Goal: Communication & Community: Answer question/provide support

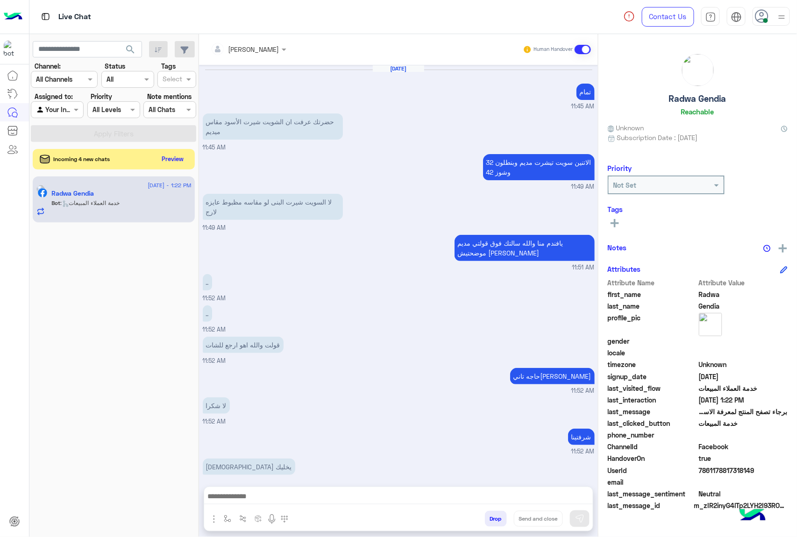
scroll to position [774, 0]
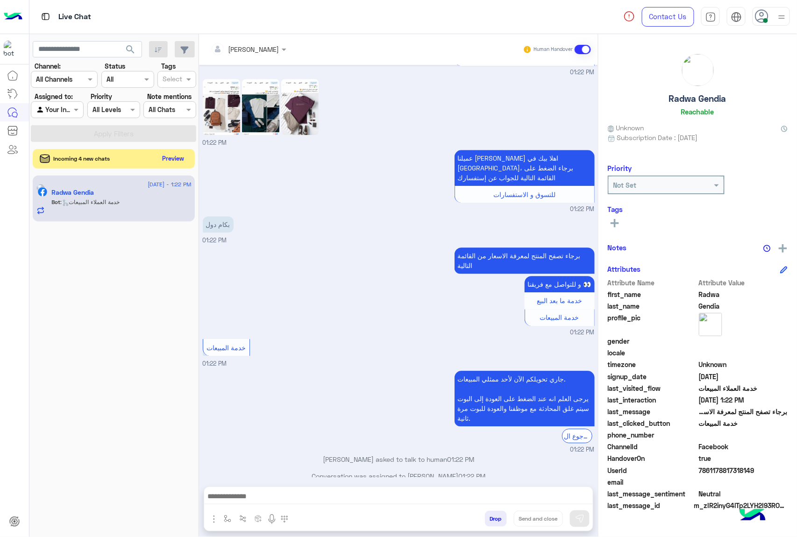
click at [169, 157] on button "Preview" at bounding box center [173, 158] width 29 height 13
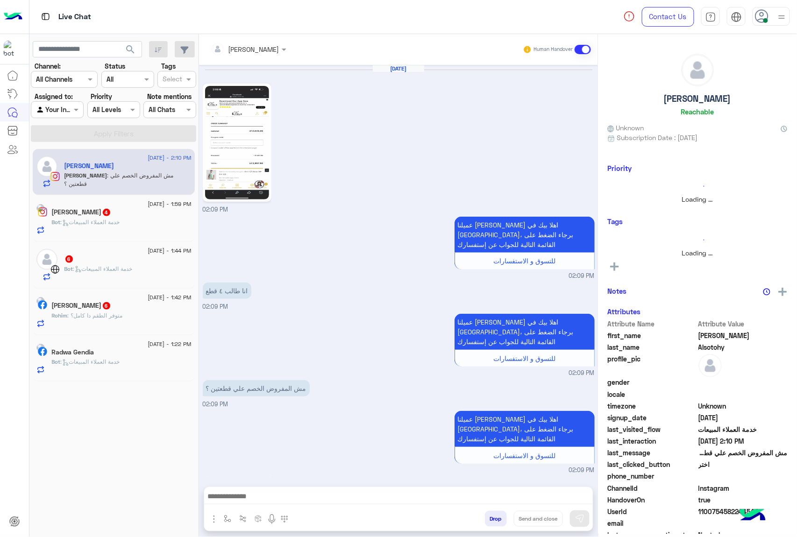
scroll to position [423, 0]
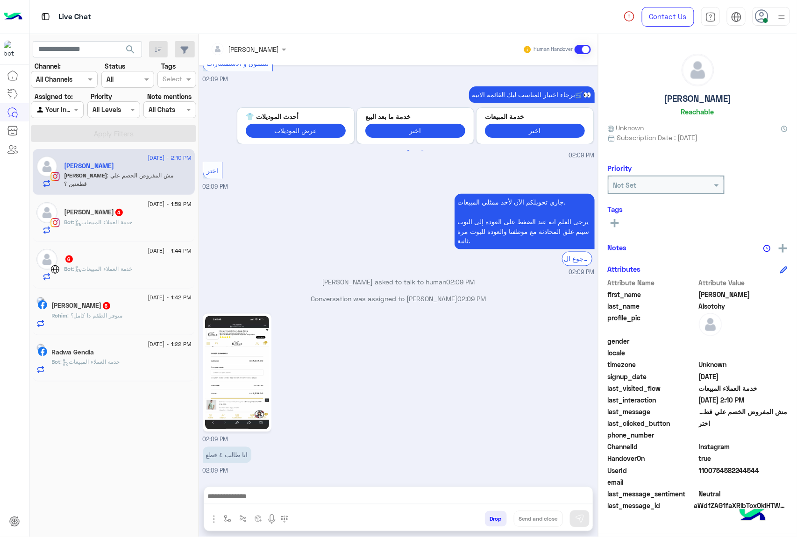
click at [133, 222] on span ": خدمة العملاء المبيعات" at bounding box center [102, 222] width 59 height 7
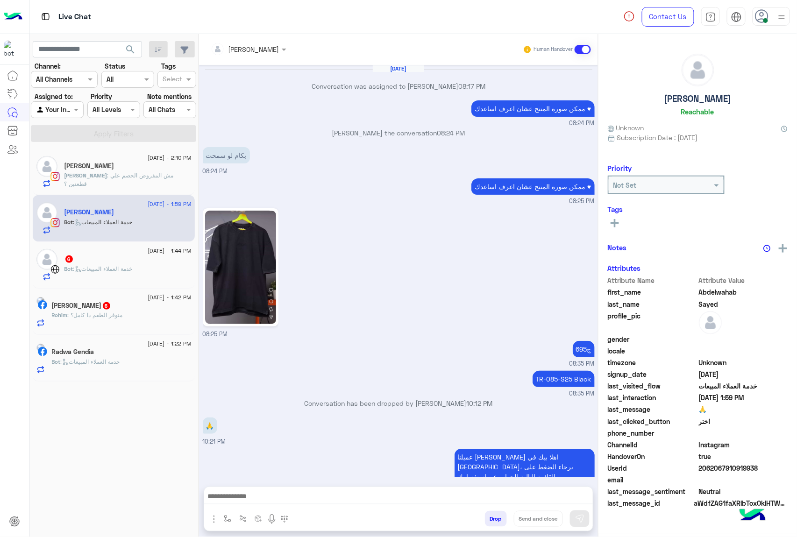
scroll to position [932, 0]
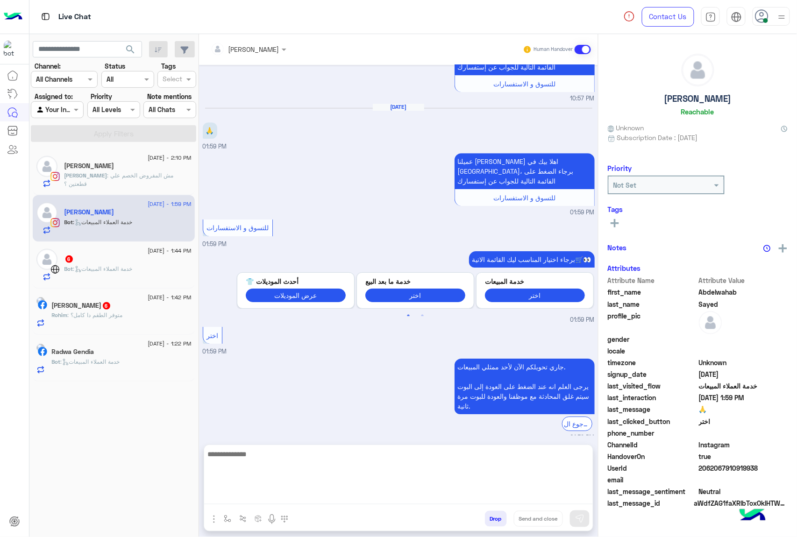
click at [335, 498] on textarea at bounding box center [398, 477] width 389 height 56
paste textarea "**********"
type textarea "**********"
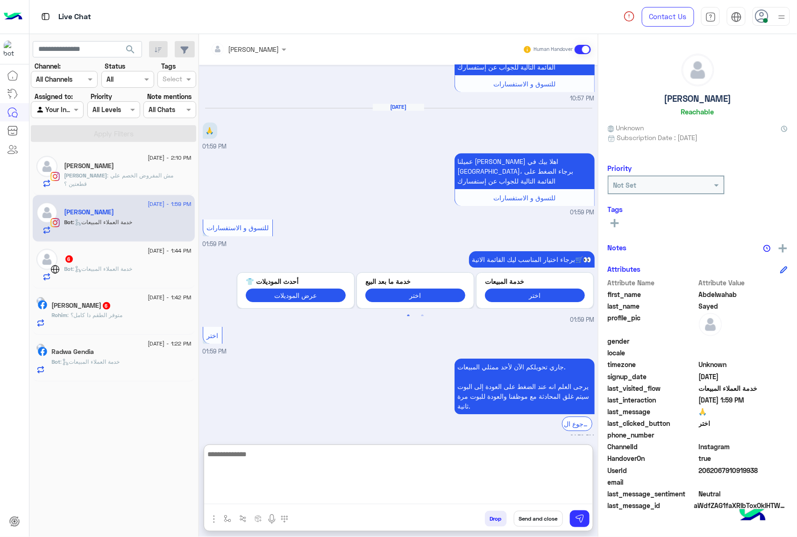
scroll to position [1004, 0]
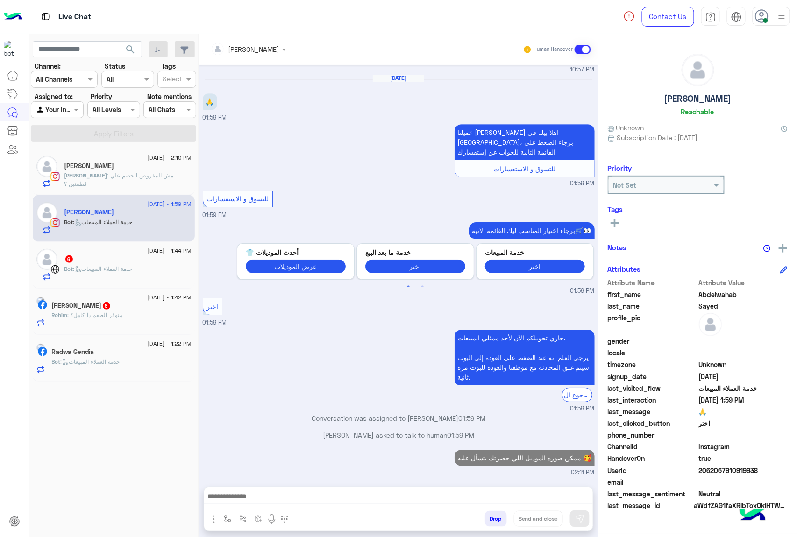
click at [118, 268] on span ": خدمة العملاء المبيعات" at bounding box center [102, 268] width 59 height 7
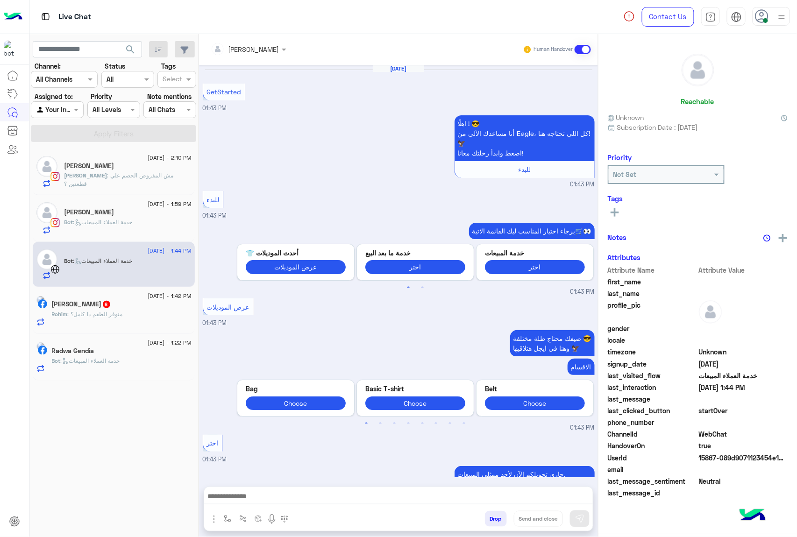
scroll to position [309, 0]
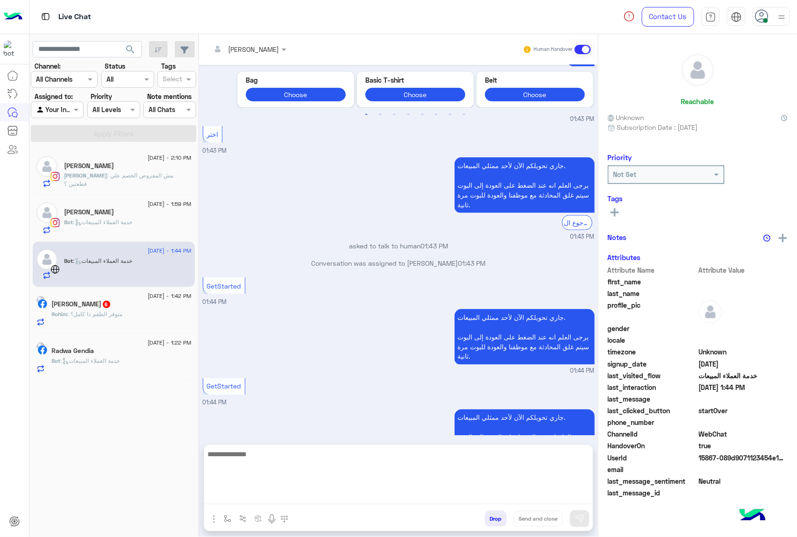
click at [298, 501] on textarea at bounding box center [398, 477] width 389 height 56
paste textarea "**********"
type textarea "**********"
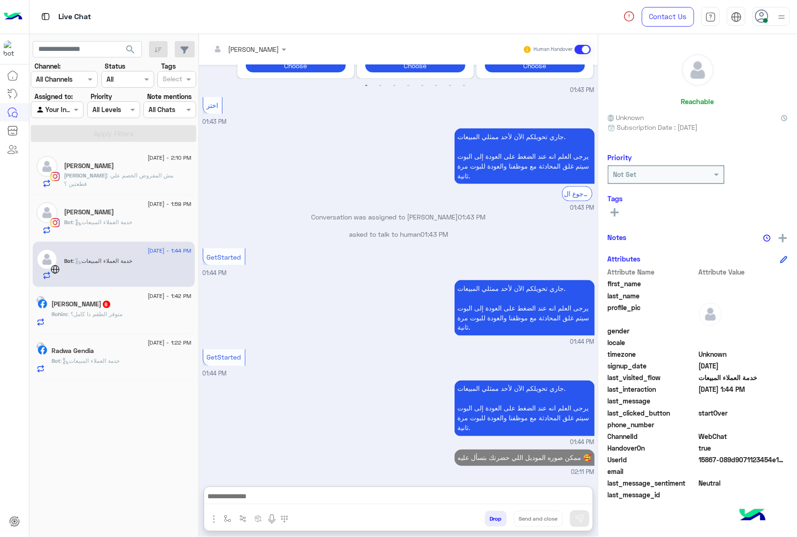
click at [94, 308] on h5 "[PERSON_NAME] 6" at bounding box center [81, 304] width 59 height 8
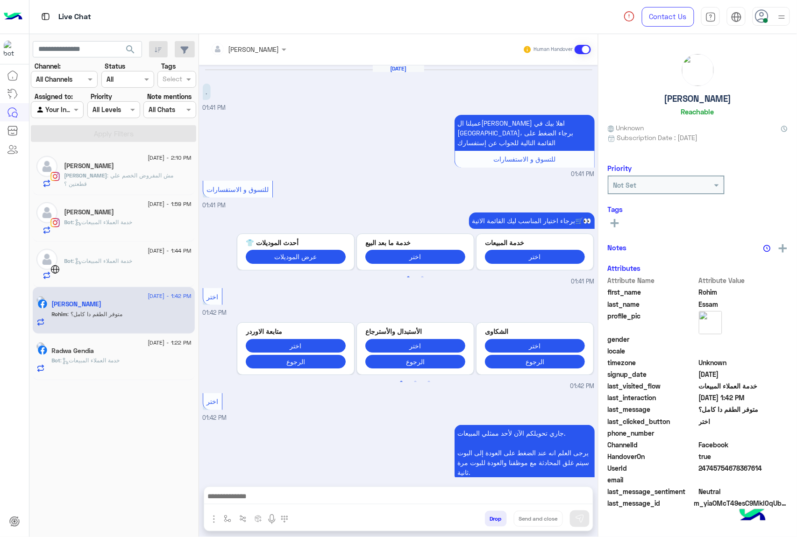
scroll to position [231, 0]
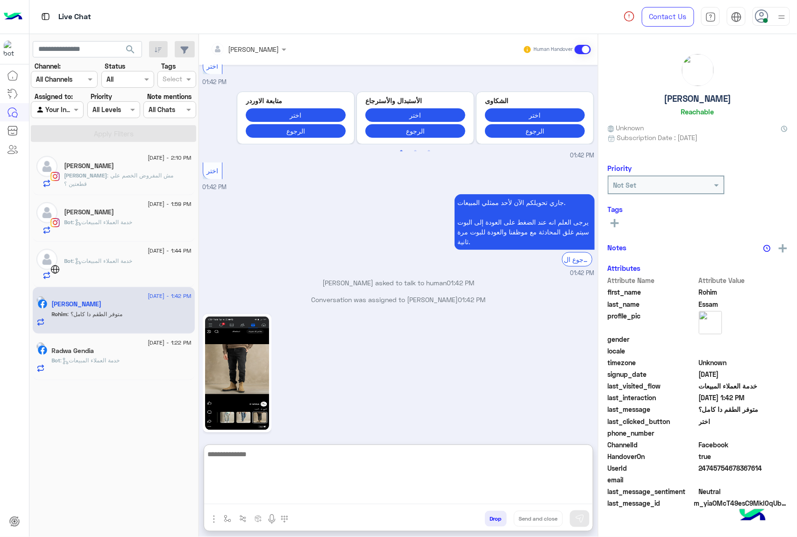
click at [334, 494] on textarea at bounding box center [398, 477] width 389 height 56
paste textarea "**********"
type textarea "**********"
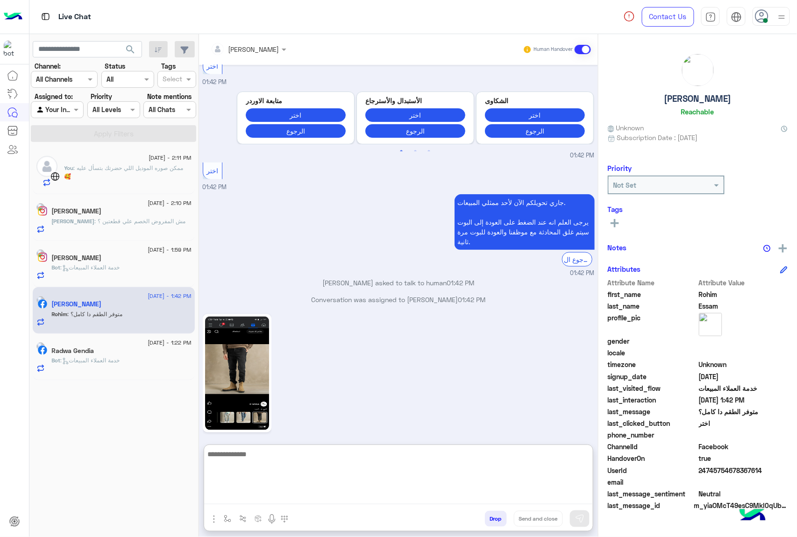
scroll to position [303, 0]
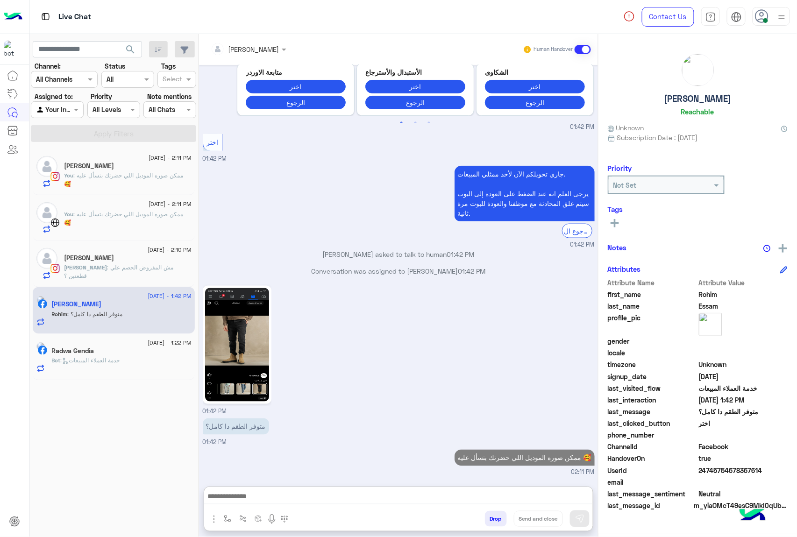
click at [113, 361] on span ": خدمة العملاء المبيعات" at bounding box center [90, 360] width 59 height 7
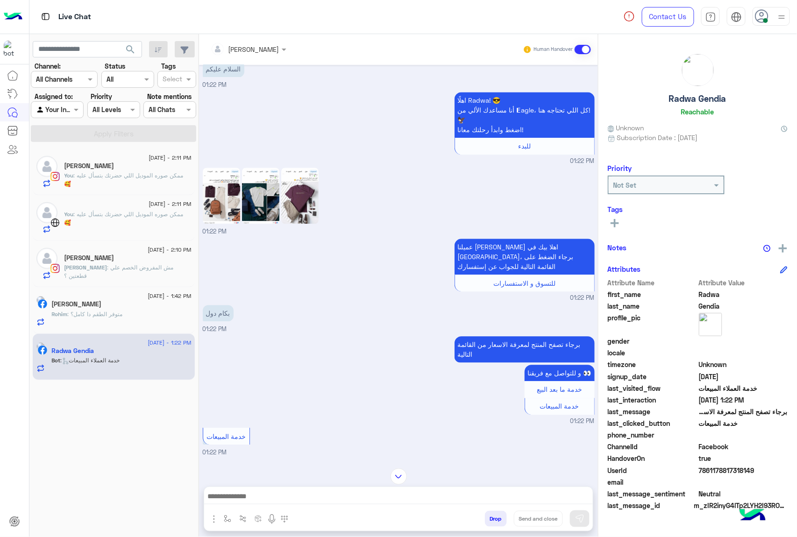
scroll to position [774, 0]
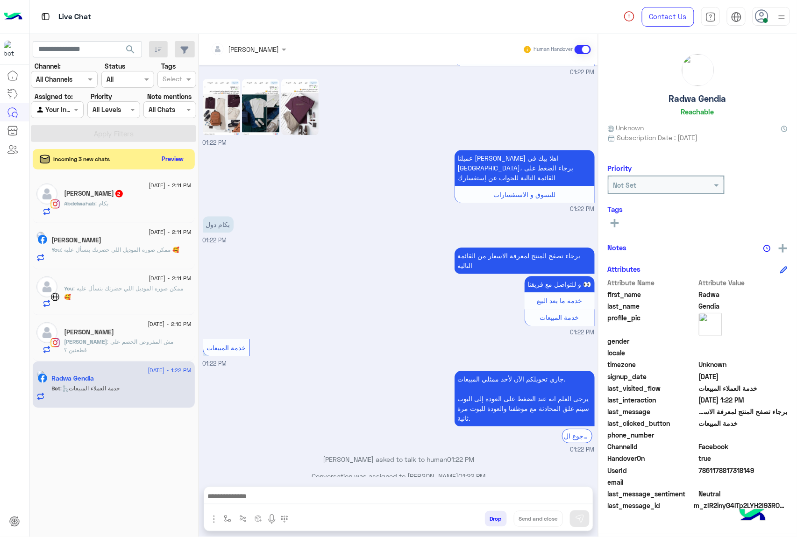
click at [491, 519] on button "Drop" at bounding box center [496, 519] width 22 height 16
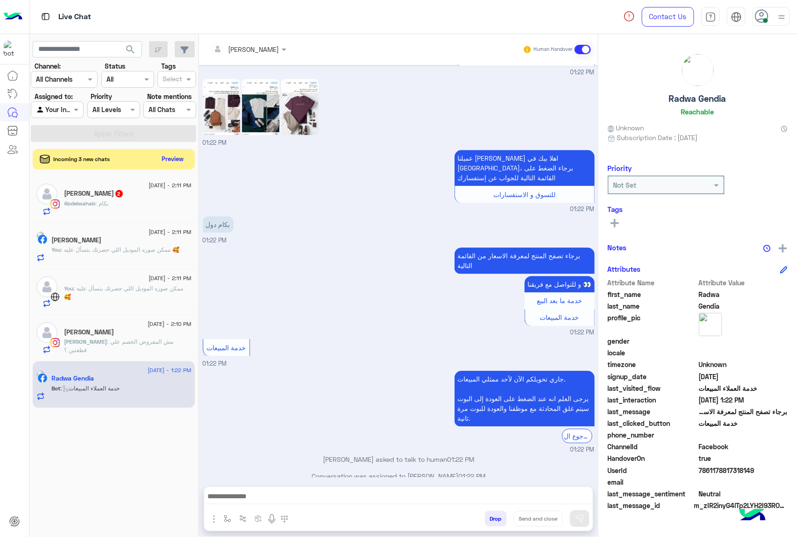
click at [491, 519] on button "Drop" at bounding box center [496, 519] width 22 height 16
click at [491, 519] on div "[PERSON_NAME] Human Handover [DATE] تمام 11:45 AM حضرتك عرفت ان الشويت شيرت الأ…" at bounding box center [398, 287] width 399 height 507
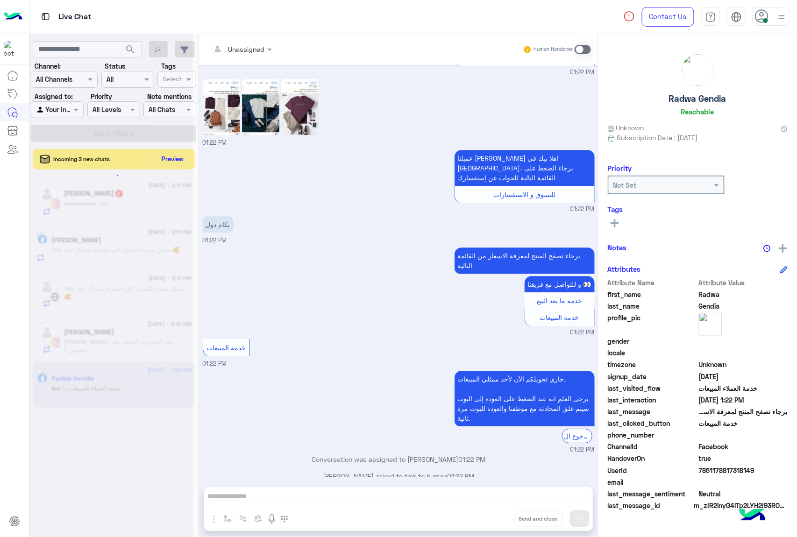
click at [491, 519] on div "Unassigned Human Handover [DATE] تمام 11:45 AM حضرتك عرفت ان الشويت شيرت الأسود…" at bounding box center [398, 287] width 399 height 507
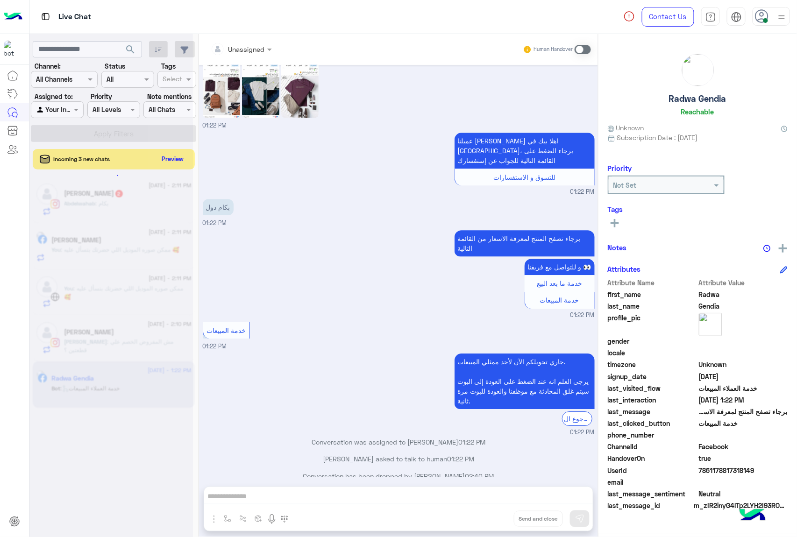
click at [491, 519] on div "Unassigned Human Handover [DATE] تمام 11:45 AM حضرتك عرفت ان الشويت شيرت الأسود…" at bounding box center [398, 287] width 399 height 507
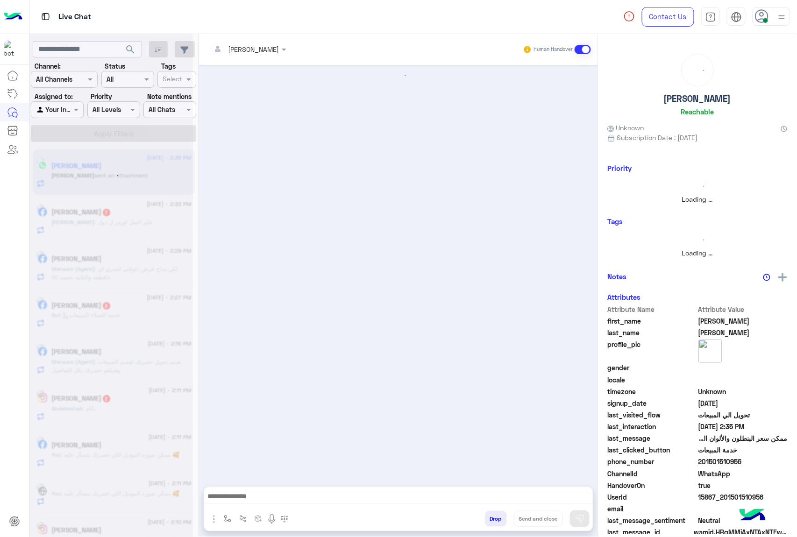
click at [491, 519] on button "Drop" at bounding box center [496, 519] width 22 height 16
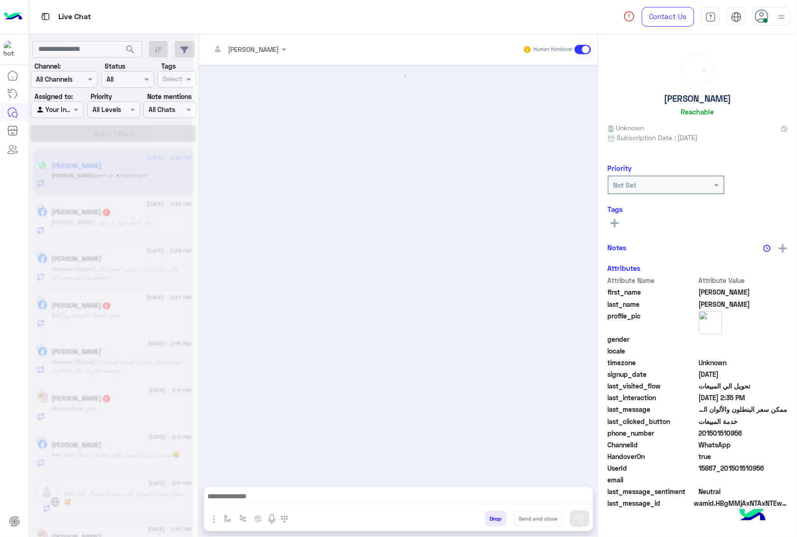
click at [491, 519] on button "Drop" at bounding box center [496, 519] width 22 height 16
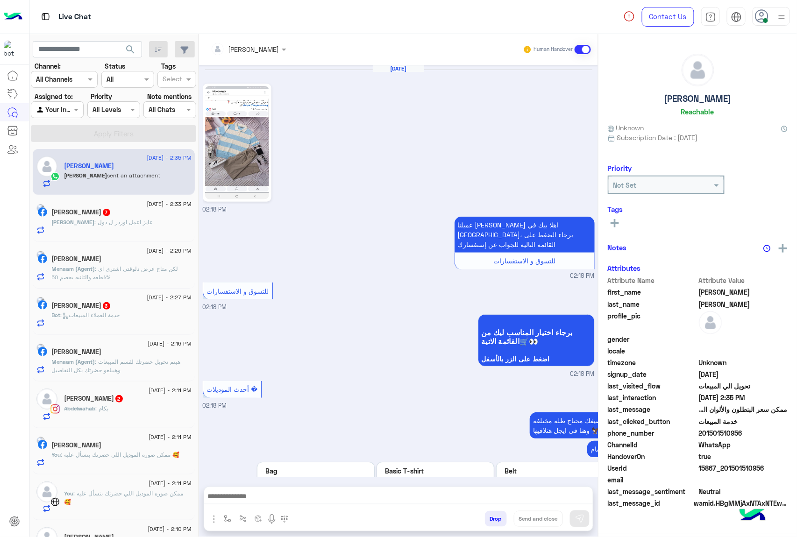
click at [491, 519] on button "Drop" at bounding box center [496, 519] width 22 height 16
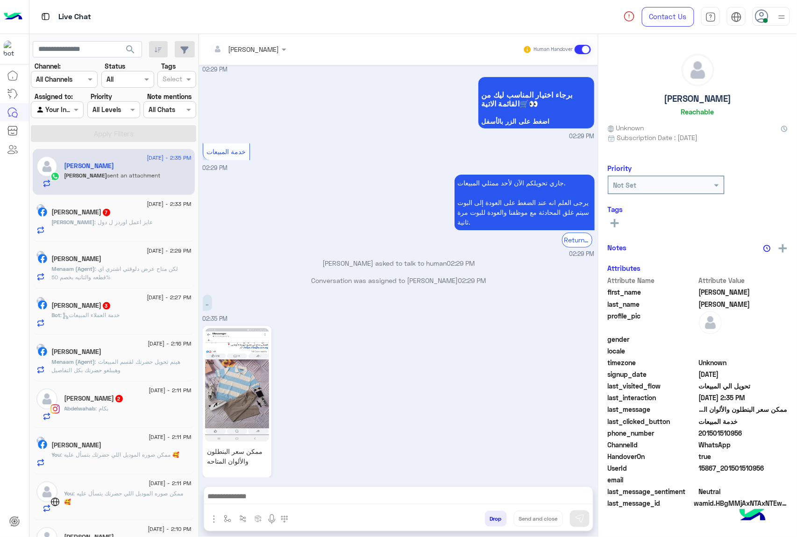
click at [491, 519] on div "[PERSON_NAME] Human Handover [DATE] 02:18 PM عميلنا [PERSON_NAME] اهلا بيك في […" at bounding box center [398, 287] width 399 height 507
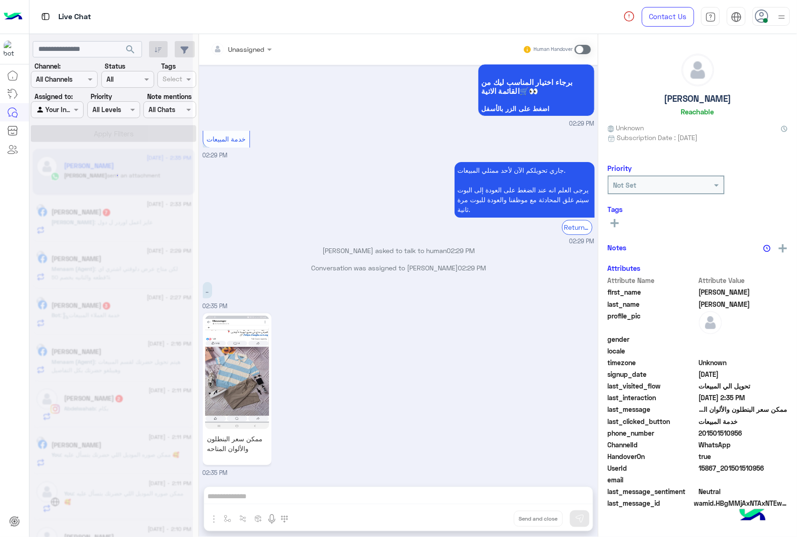
click at [491, 519] on div "Unassigned Human Handover [DATE] 02:18 PM عميلنا [PERSON_NAME] اهلا بيك في [GEO…" at bounding box center [398, 287] width 399 height 507
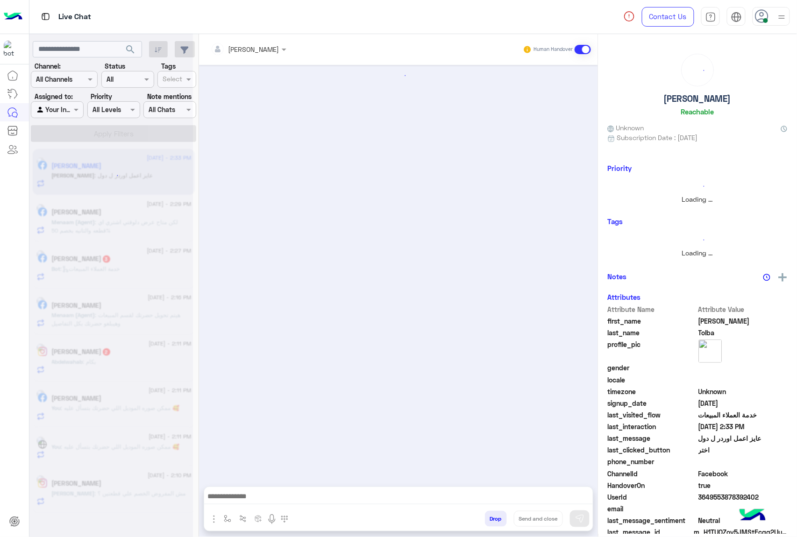
click at [491, 519] on button "Drop" at bounding box center [496, 519] width 22 height 16
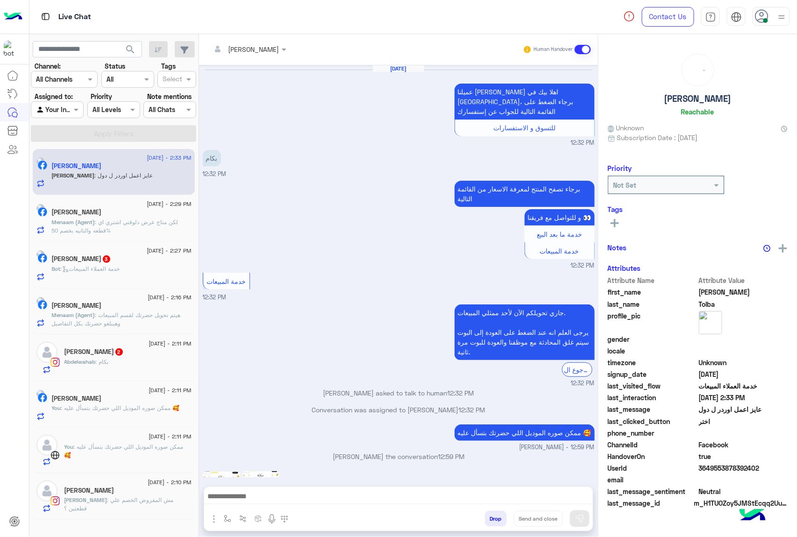
scroll to position [872, 0]
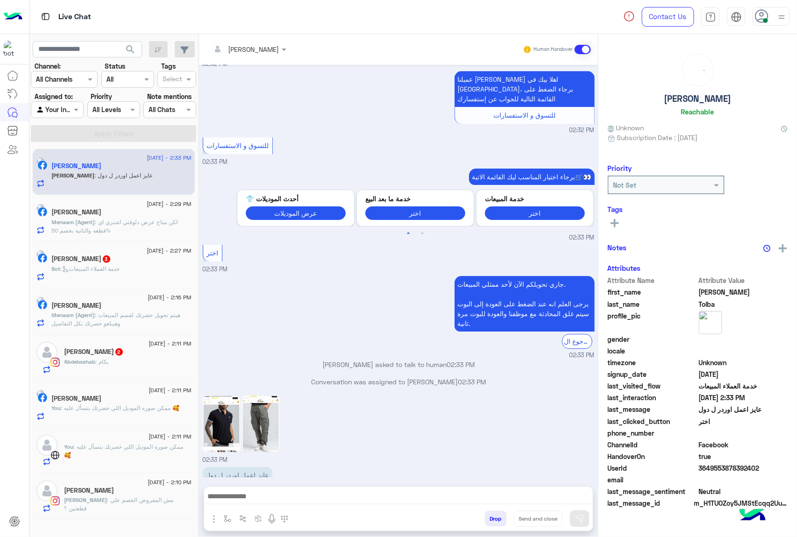
click at [491, 519] on div "[PERSON_NAME] Human Handover [DATE] عميلنا [PERSON_NAME] اهلا بيك في [GEOGRAPHI…" at bounding box center [398, 287] width 399 height 507
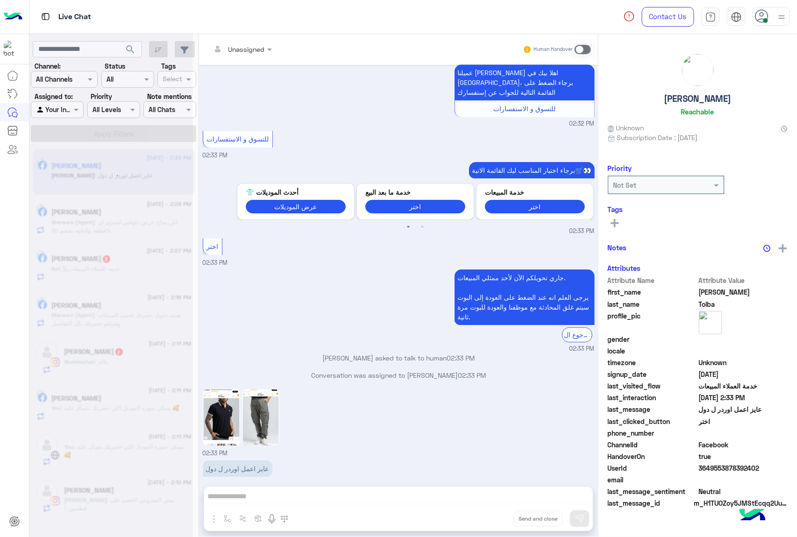
click at [491, 519] on div "Unassigned Human Handover [DATE] عميلنا [PERSON_NAME] اهلا بيك في [GEOGRAPHIC_D…" at bounding box center [398, 287] width 399 height 507
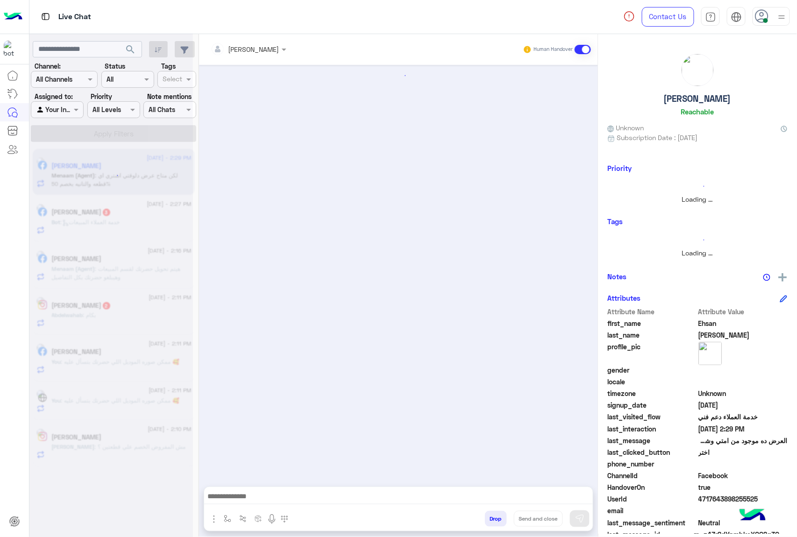
click at [491, 519] on button "Drop" at bounding box center [496, 519] width 22 height 16
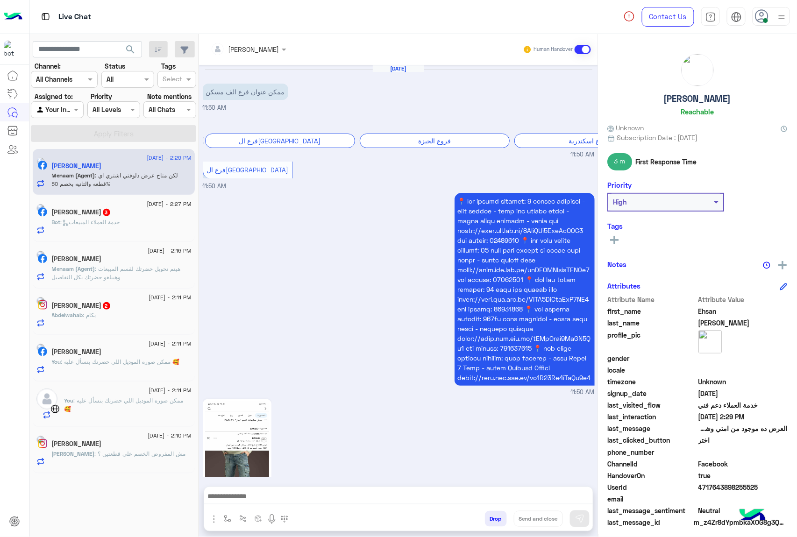
click at [491, 519] on div "[PERSON_NAME] Human Handover [DATE] ممكن عنوان فرع الف مسكن 11:50 AM برجاء إختي…" at bounding box center [398, 287] width 399 height 507
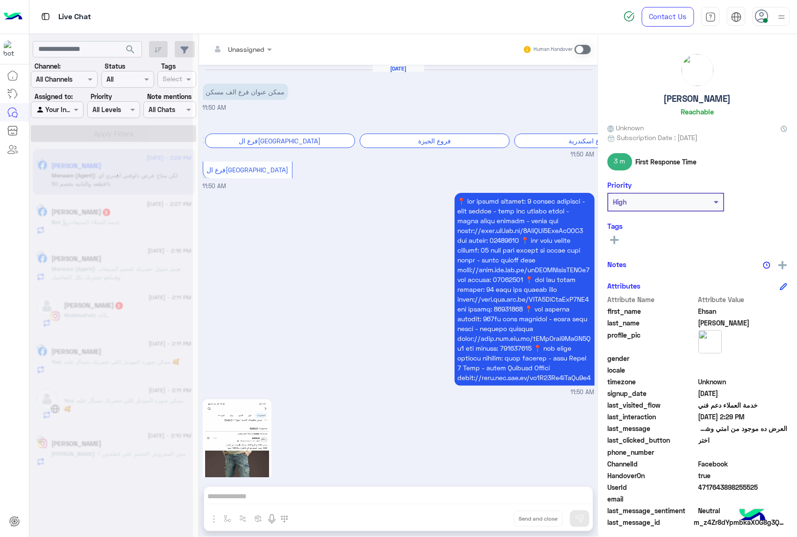
scroll to position [912, 0]
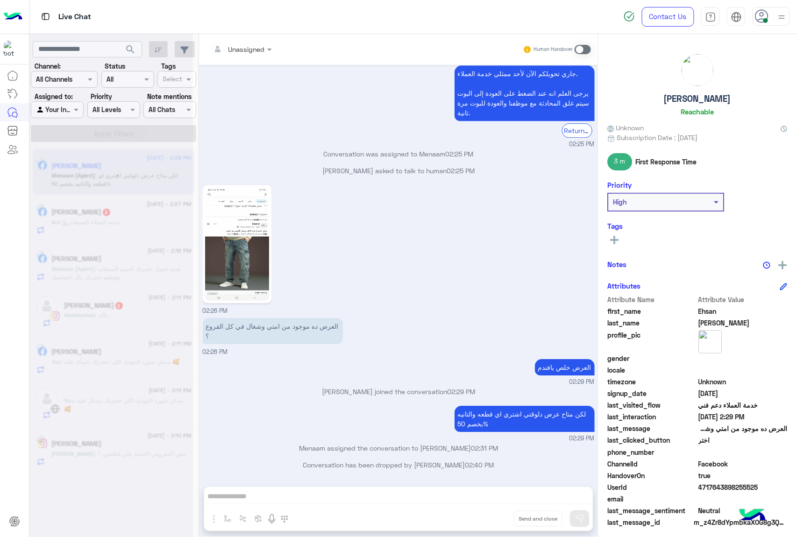
click at [491, 519] on div "Unassigned Human Handover [DATE] ممكن عنوان فرع الف مسكن 11:50 AM برجاء إختيار …" at bounding box center [398, 287] width 399 height 507
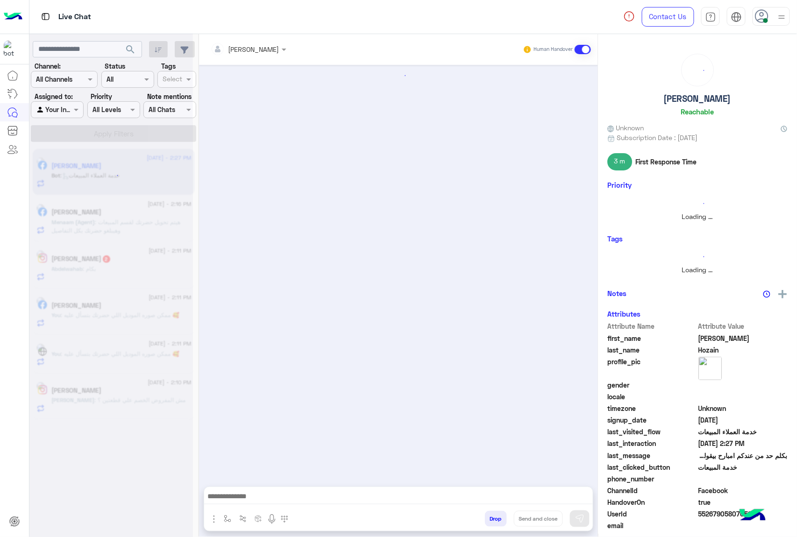
click at [491, 519] on button "Drop" at bounding box center [496, 519] width 22 height 16
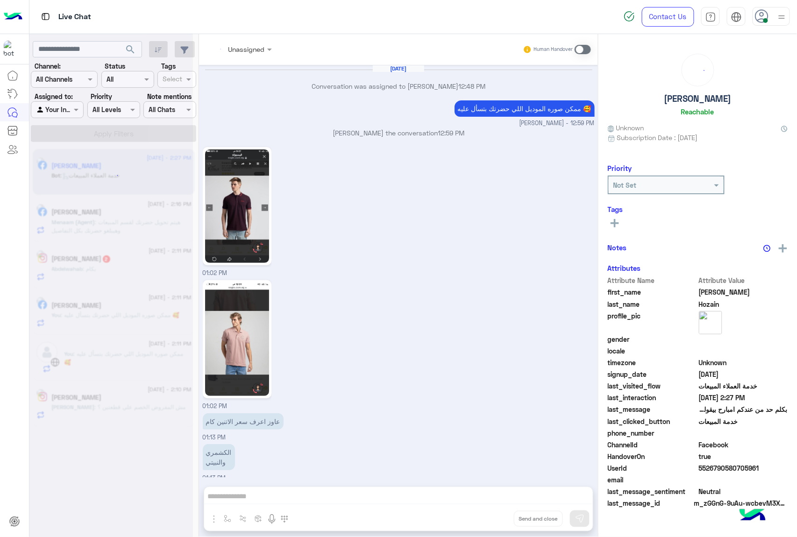
click at [491, 519] on div "Unassigned Human Handover [DATE] Conversation was assigned to [PERSON_NAME] 12:…" at bounding box center [398, 287] width 399 height 507
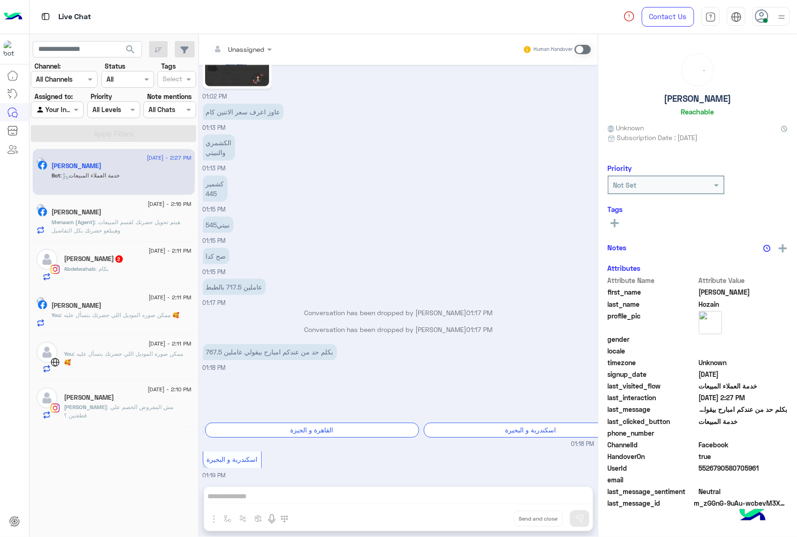
click at [491, 519] on div "Unassigned Human Handover [DATE] Conversation was assigned to [PERSON_NAME] 12:…" at bounding box center [398, 287] width 399 height 507
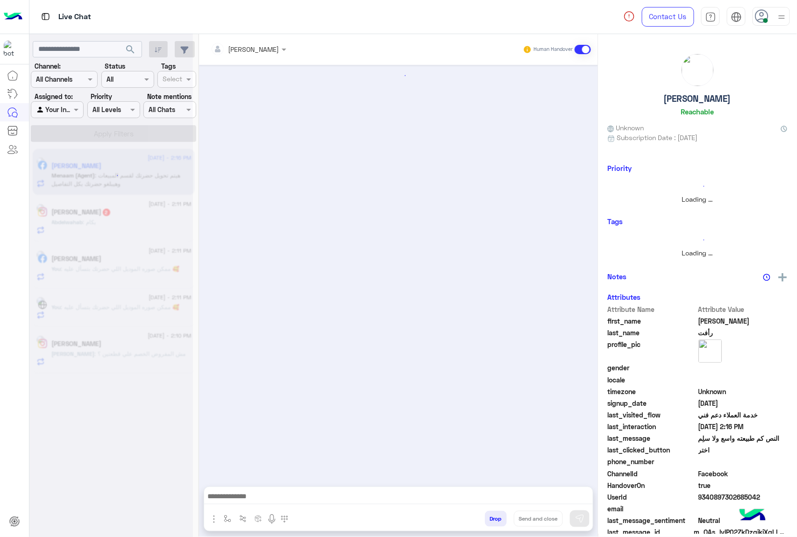
click at [491, 519] on button "Drop" at bounding box center [496, 519] width 22 height 16
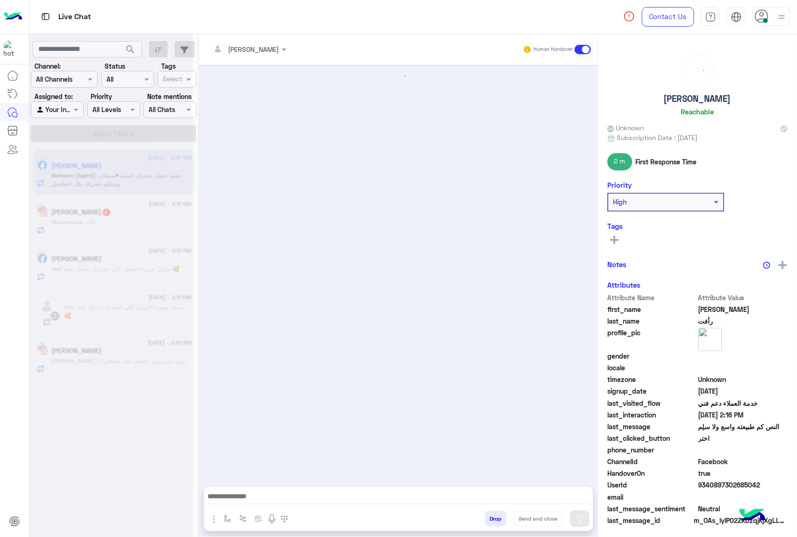
click at [491, 519] on button "Drop" at bounding box center [496, 519] width 22 height 16
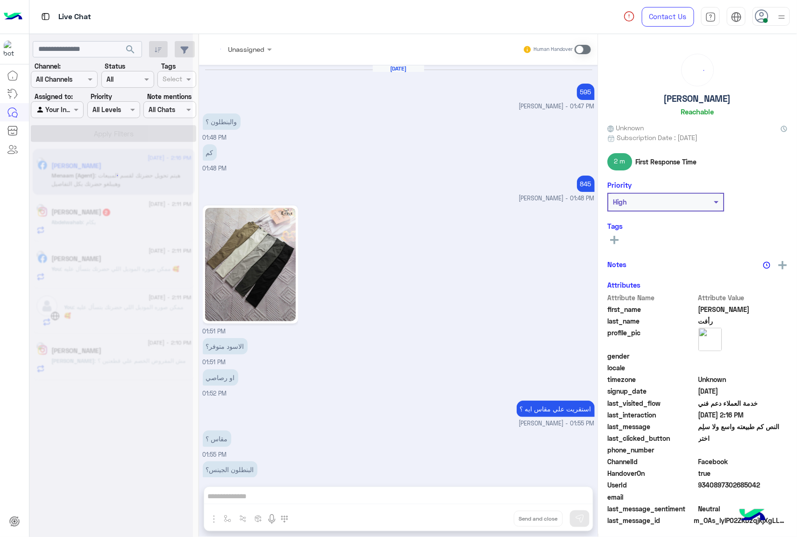
click at [491, 519] on div "Unassigned Human Handover [DATE] 595 [PERSON_NAME] - 01:47 PM و[PERSON_NAME] ؟ …" at bounding box center [398, 287] width 399 height 507
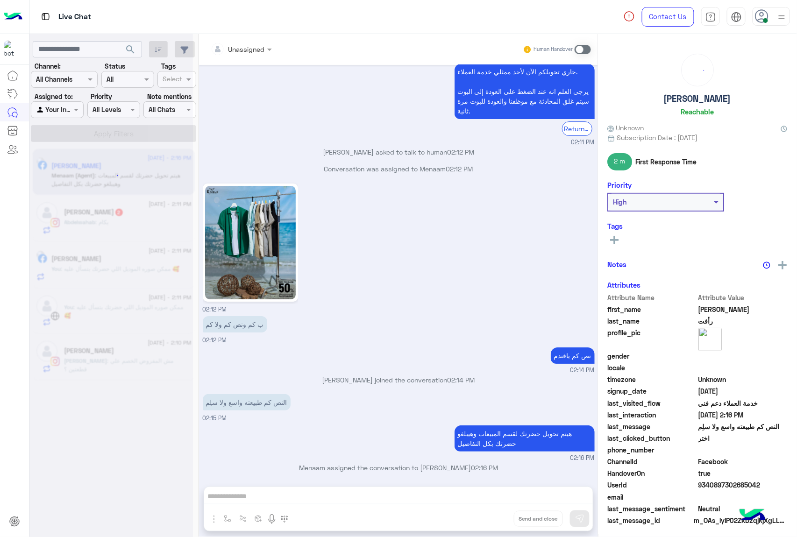
click at [491, 519] on div "Unassigned Human Handover [DATE] 595 [PERSON_NAME] - 01:47 PM و[PERSON_NAME] ؟ …" at bounding box center [398, 287] width 399 height 507
click at [0, 0] on button "Drop" at bounding box center [0, 0] width 0 height 0
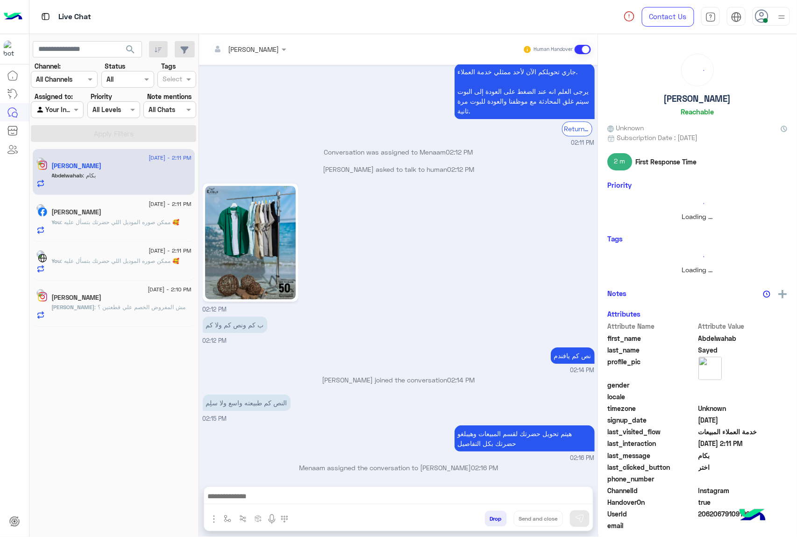
scroll to position [996, 0]
click at [491, 519] on button "Drop" at bounding box center [496, 519] width 22 height 16
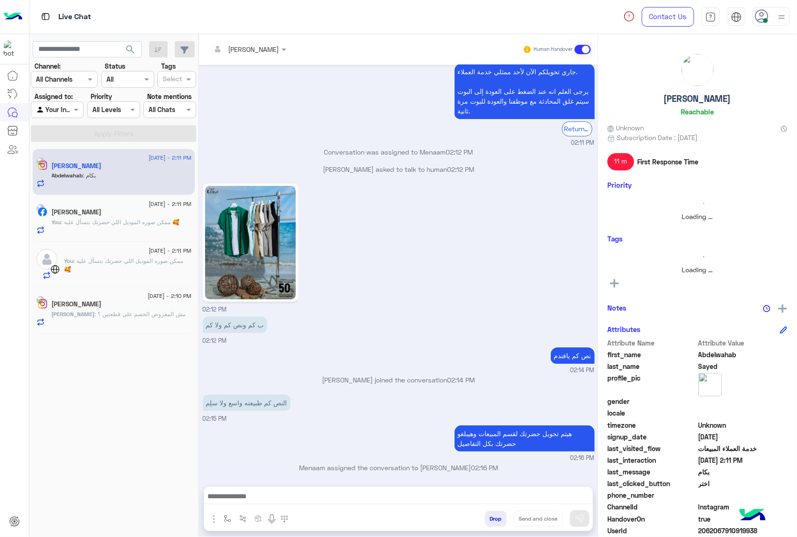
click at [491, 519] on button "Drop" at bounding box center [496, 519] width 22 height 16
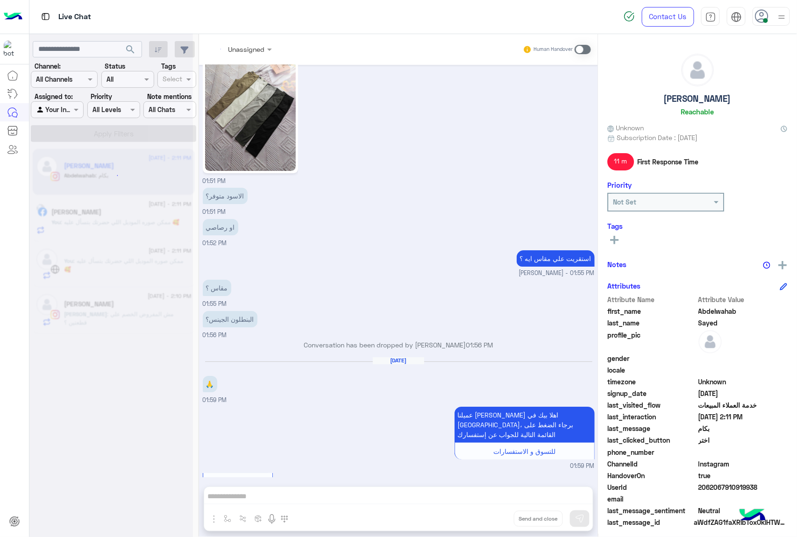
click at [491, 519] on div "Unassigned Human Handover [DATE] ممكن صورة المنتج عشان اعرف اساعدك ♥ 08:25 PM 0…" at bounding box center [398, 287] width 399 height 507
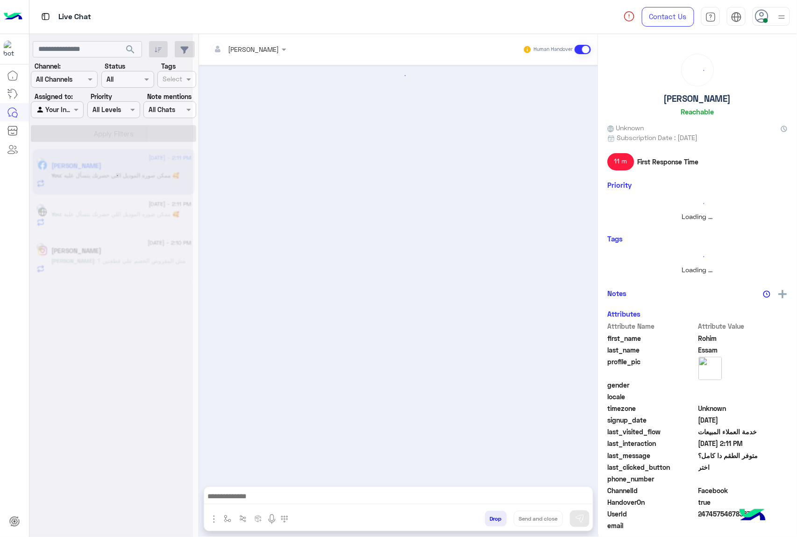
click at [491, 519] on div "[PERSON_NAME] Human Handover Drop Send and close" at bounding box center [398, 287] width 399 height 507
click at [491, 519] on button "Drop" at bounding box center [496, 519] width 22 height 16
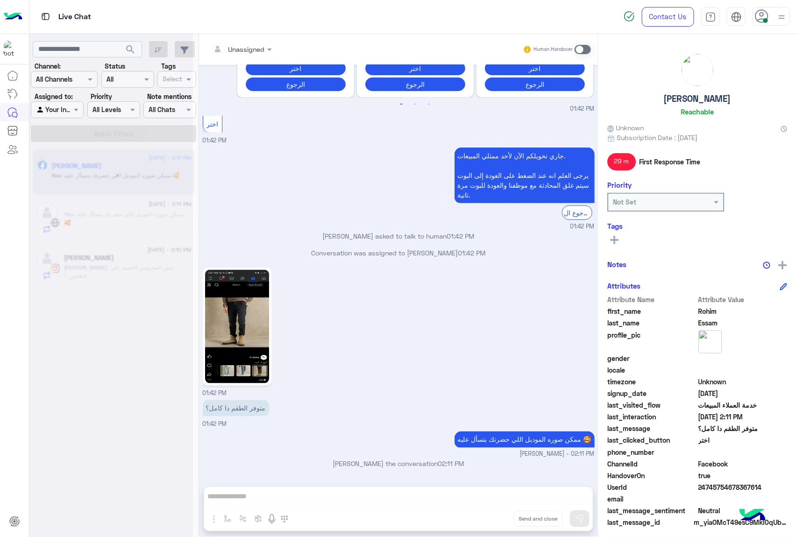
scroll to position [294, 0]
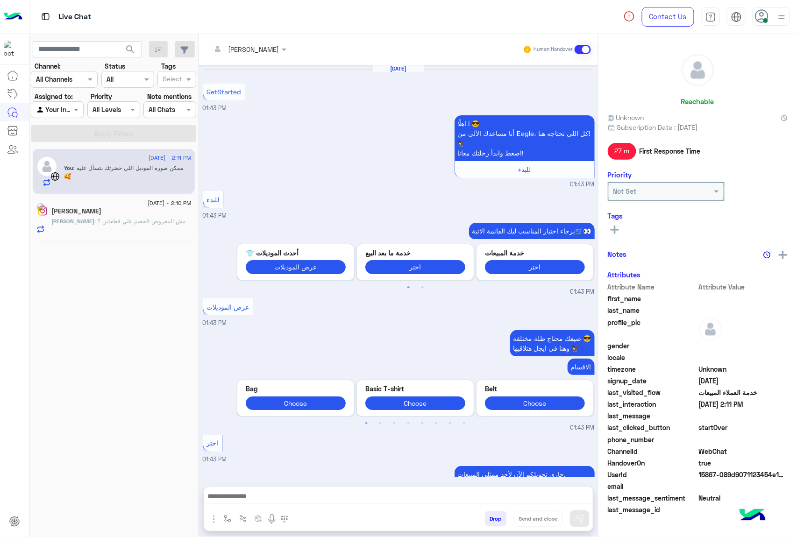
scroll to position [356, 0]
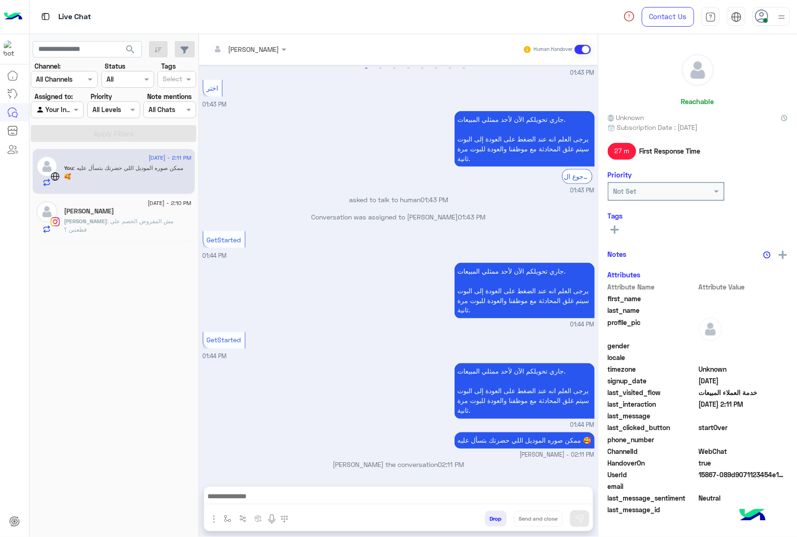
click at [494, 520] on button "Drop" at bounding box center [496, 519] width 22 height 16
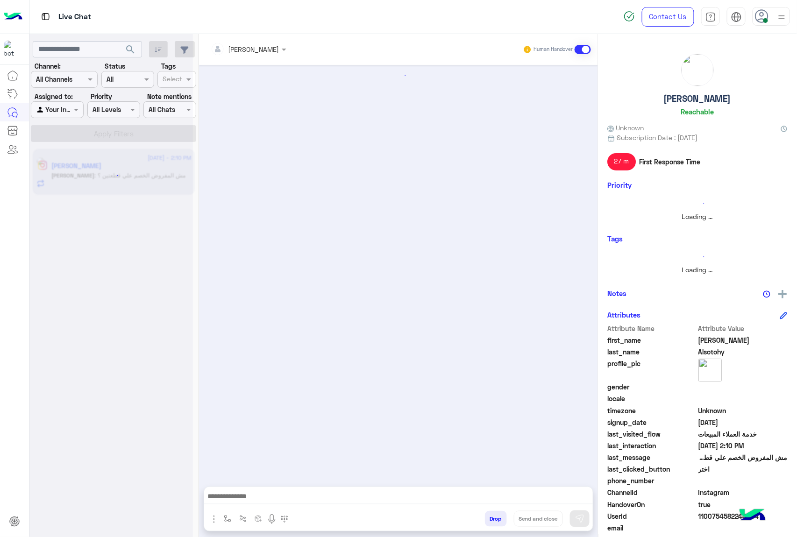
click at [494, 520] on button "Drop" at bounding box center [496, 519] width 22 height 16
